Goal: Find specific page/section: Find specific page/section

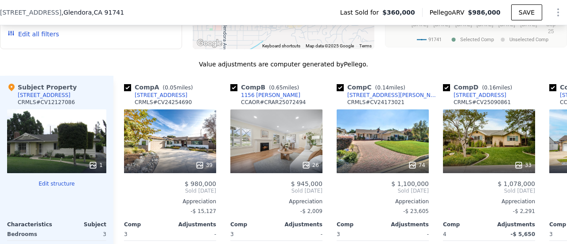
scroll to position [797, 0]
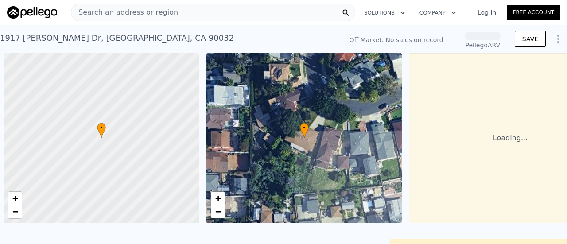
scroll to position [0, 4]
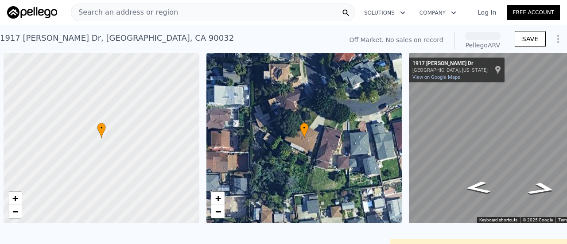
scroll to position [0, 4]
